Goal: Navigation & Orientation: Find specific page/section

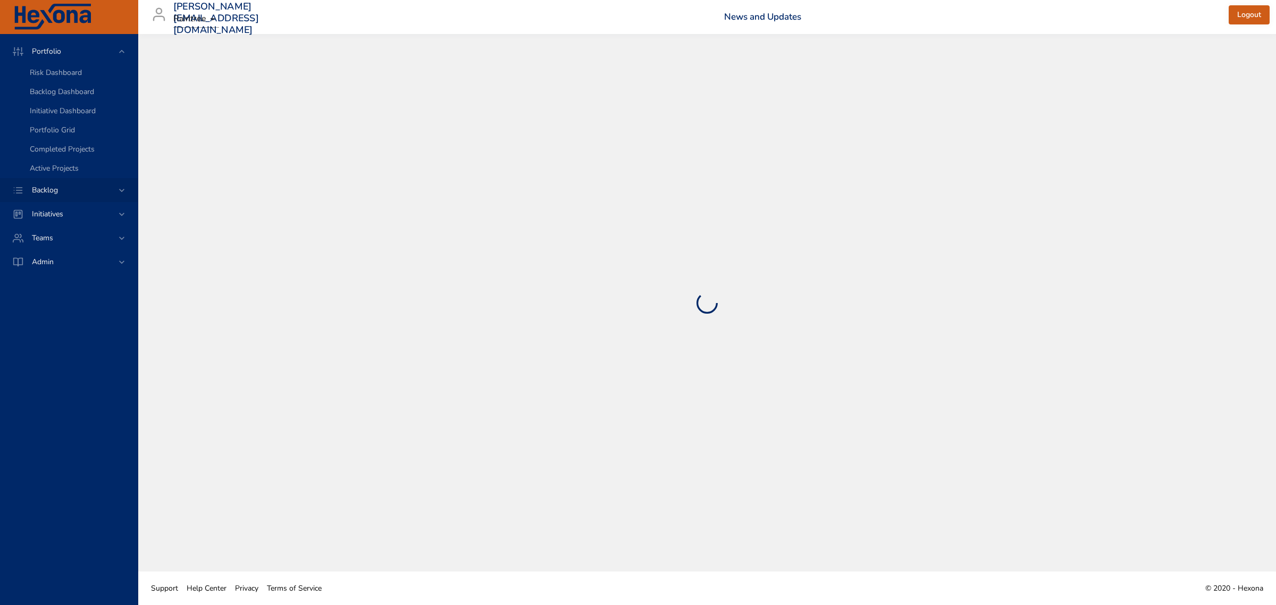
click at [49, 190] on span "Backlog" at bounding box center [44, 190] width 43 height 10
click at [44, 158] on span "Teams" at bounding box center [42, 161] width 38 height 10
click at [43, 140] on span "Dashboard" at bounding box center [48, 144] width 36 height 10
click at [55, 76] on span "Backlog" at bounding box center [44, 75] width 43 height 10
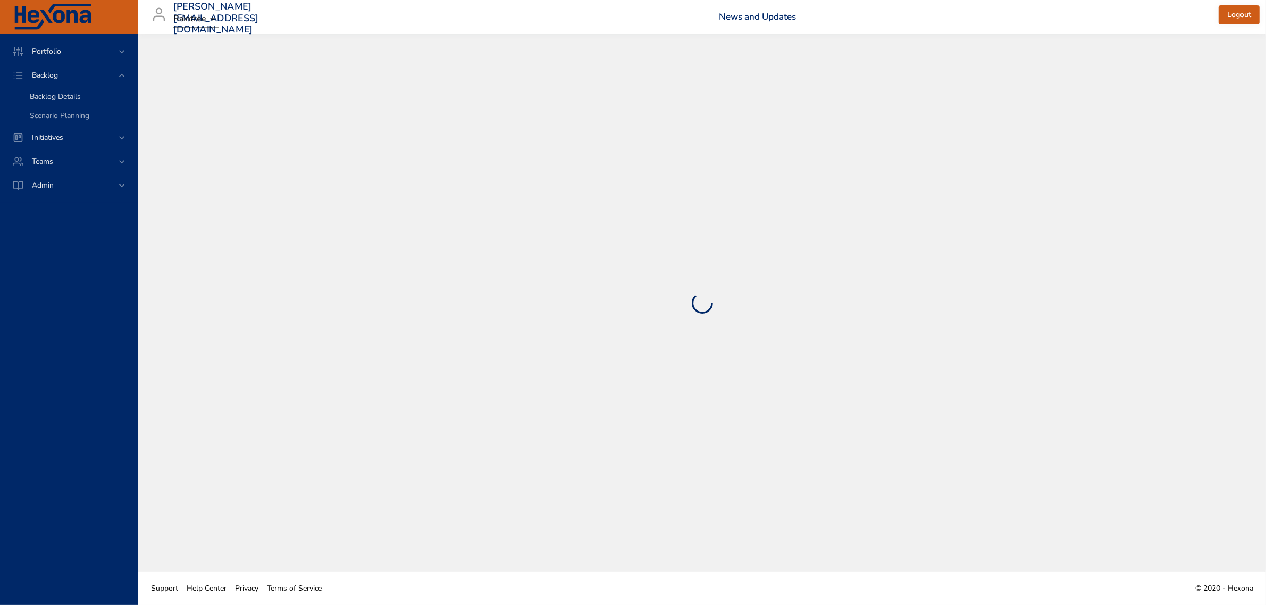
select select "***"
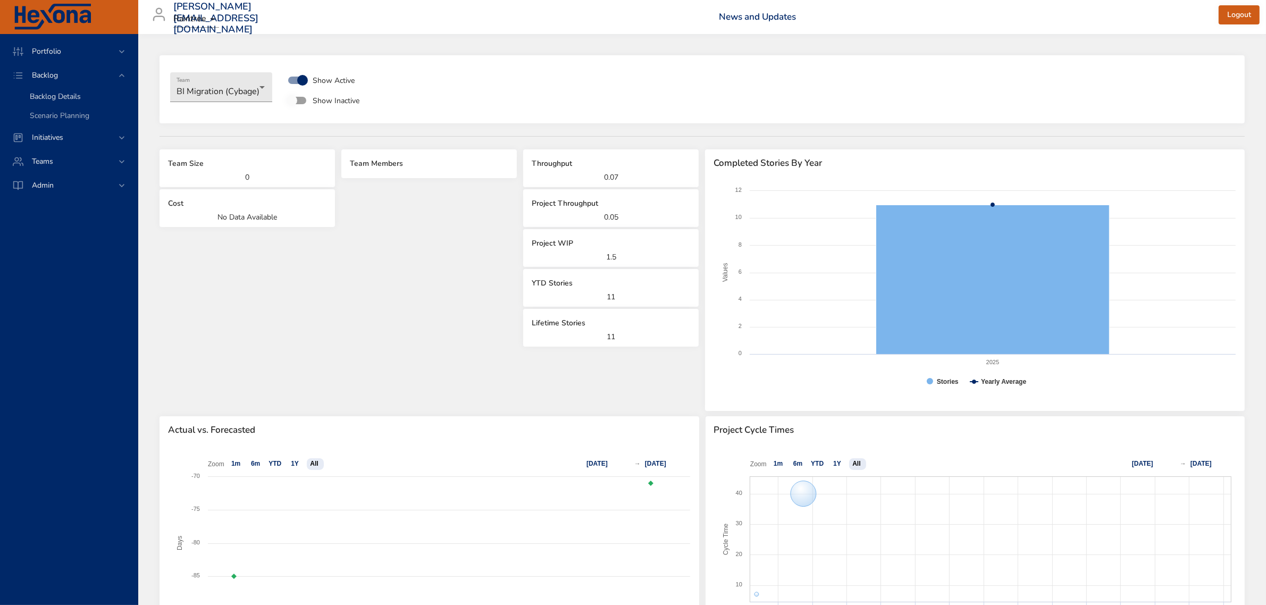
click at [49, 92] on span "Backlog Details" at bounding box center [55, 96] width 51 height 10
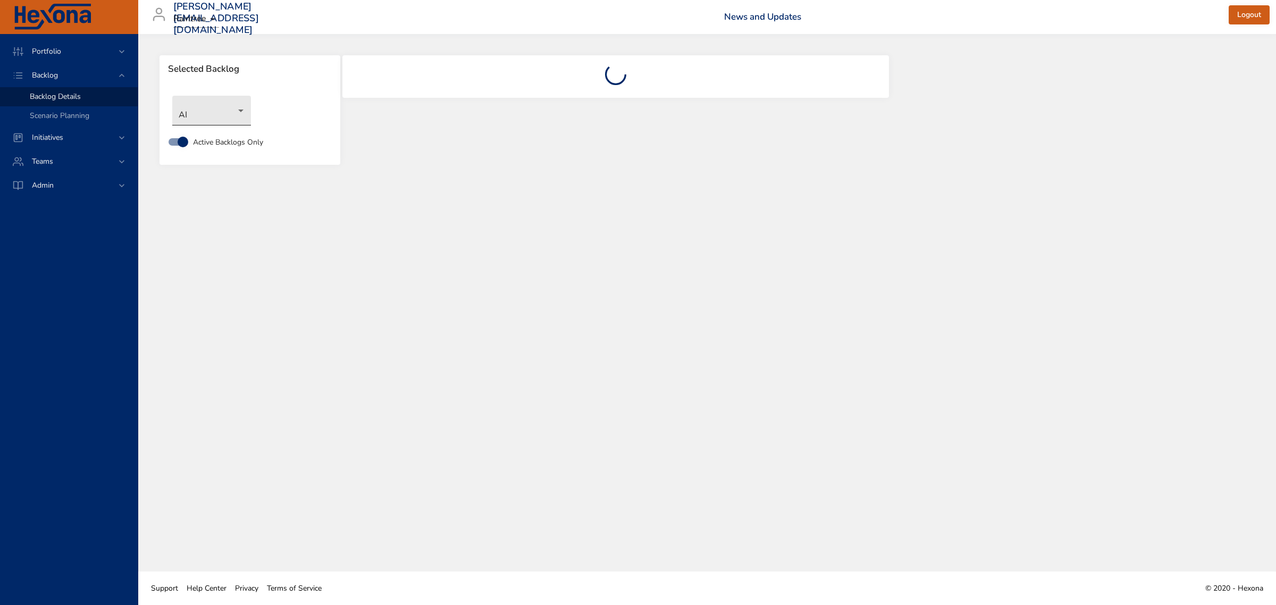
click at [187, 121] on body "Portfolio Backlog Backlog Details Scenario Planning Initiatives Teams Admin fau…" at bounding box center [638, 302] width 1276 height 605
